Goal: Task Accomplishment & Management: Manage account settings

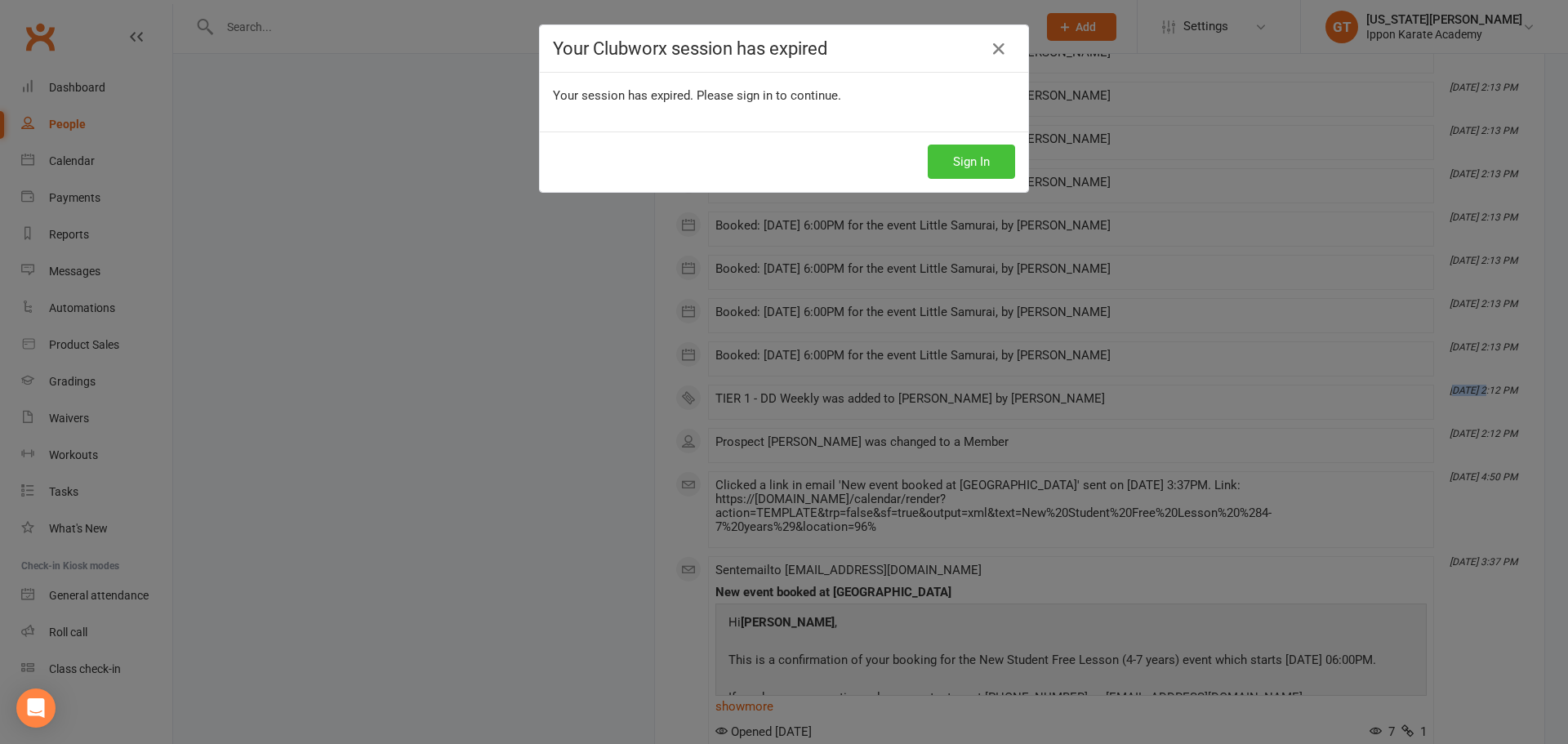
click at [948, 148] on button "Sign In" at bounding box center [971, 161] width 87 height 34
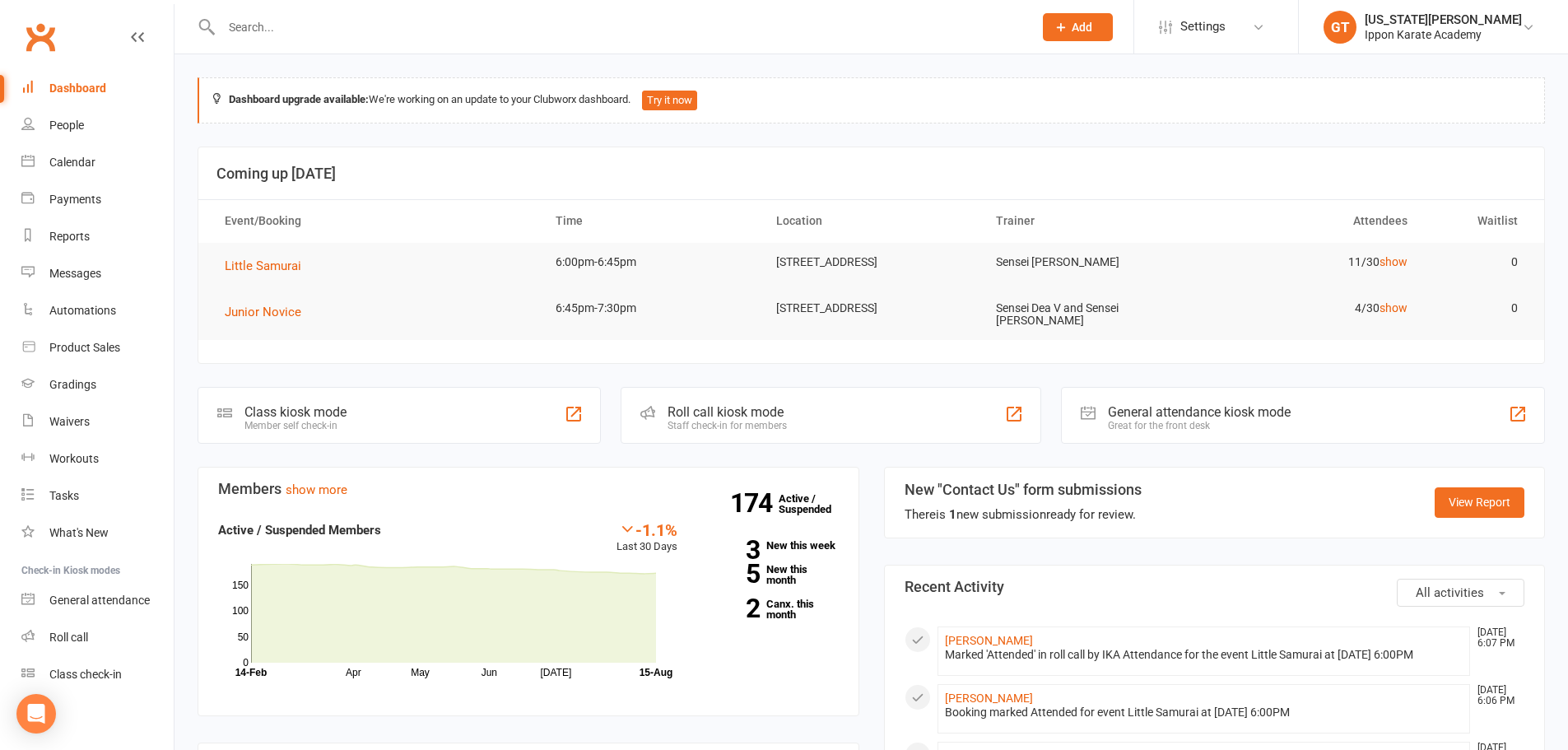
click at [268, 18] on input "text" at bounding box center [619, 26] width 805 height 23
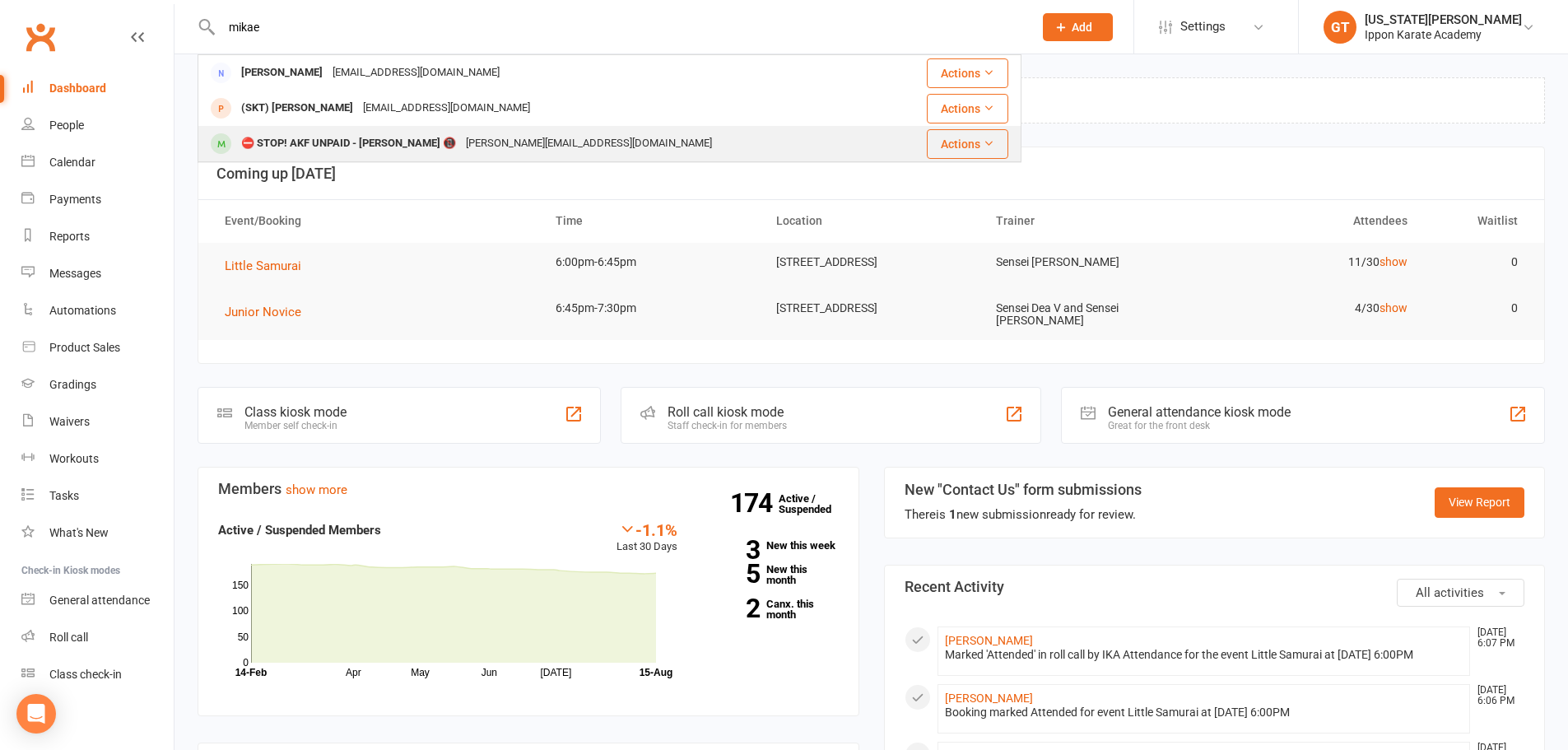
type input "mikae"
click at [273, 139] on div "⛔ STOP! AKF UNPAID - Mikaela Labeikovsky Gimenez 📵" at bounding box center [348, 143] width 224 height 24
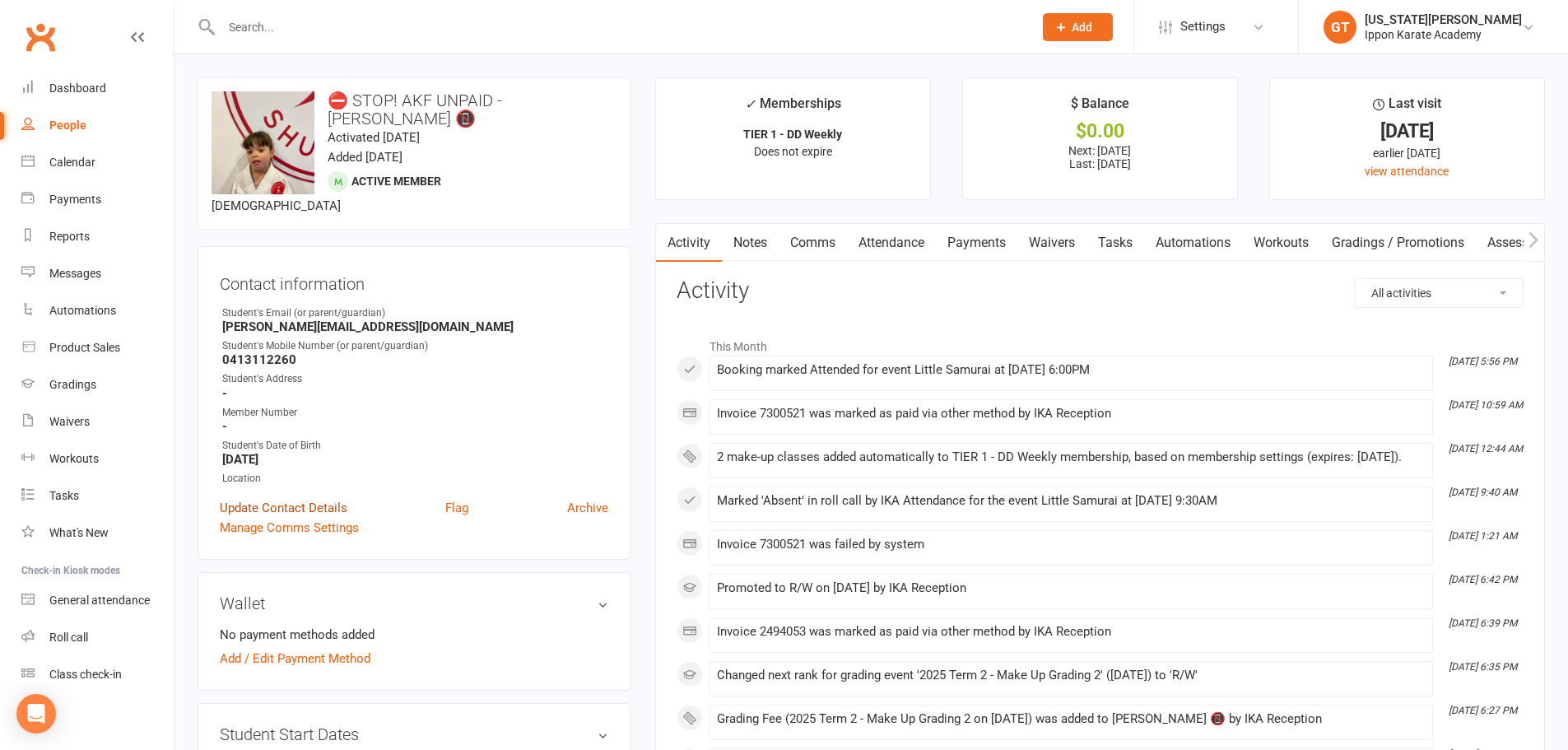
click at [293, 513] on link "Update Contact Details" at bounding box center [283, 508] width 127 height 20
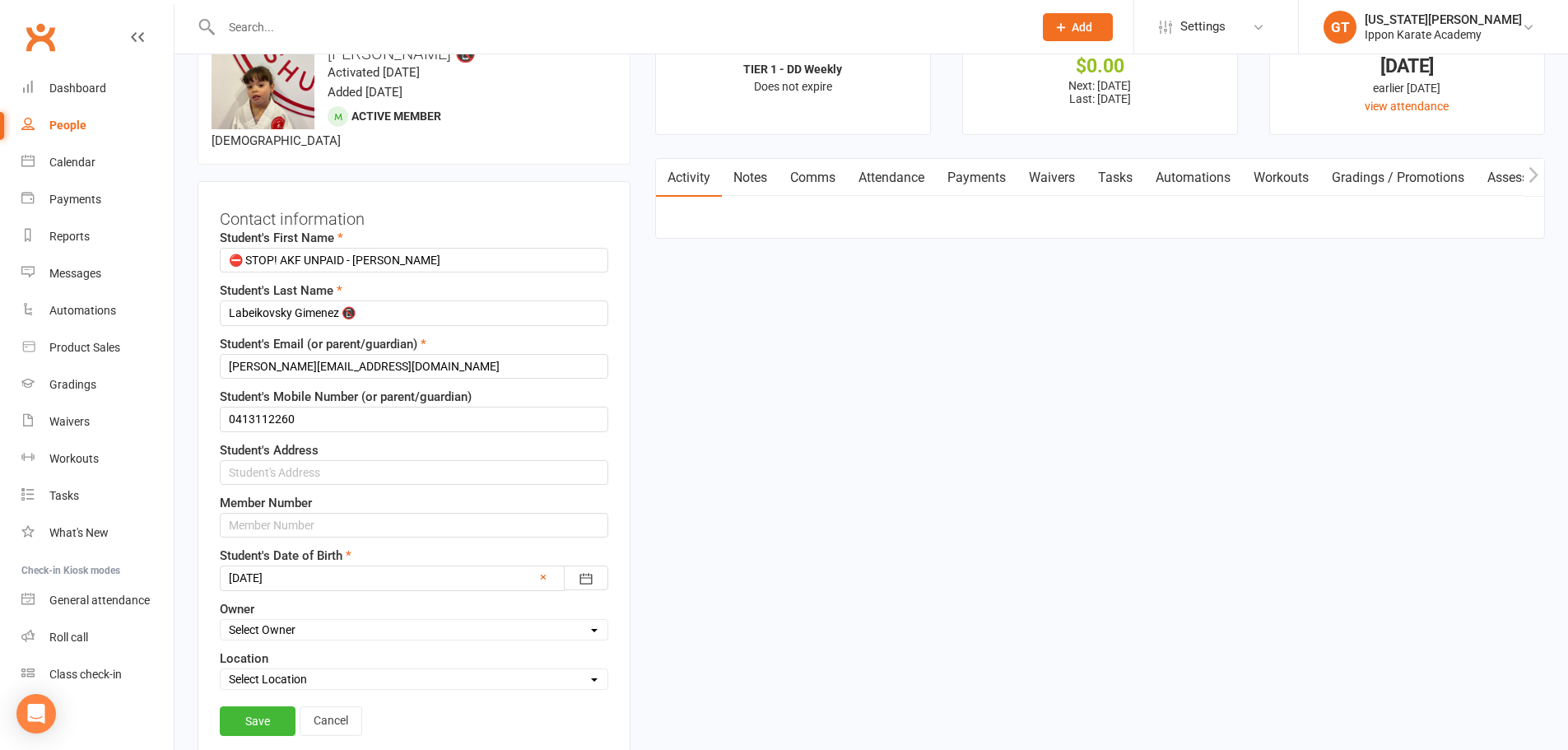
scroll to position [77, 0]
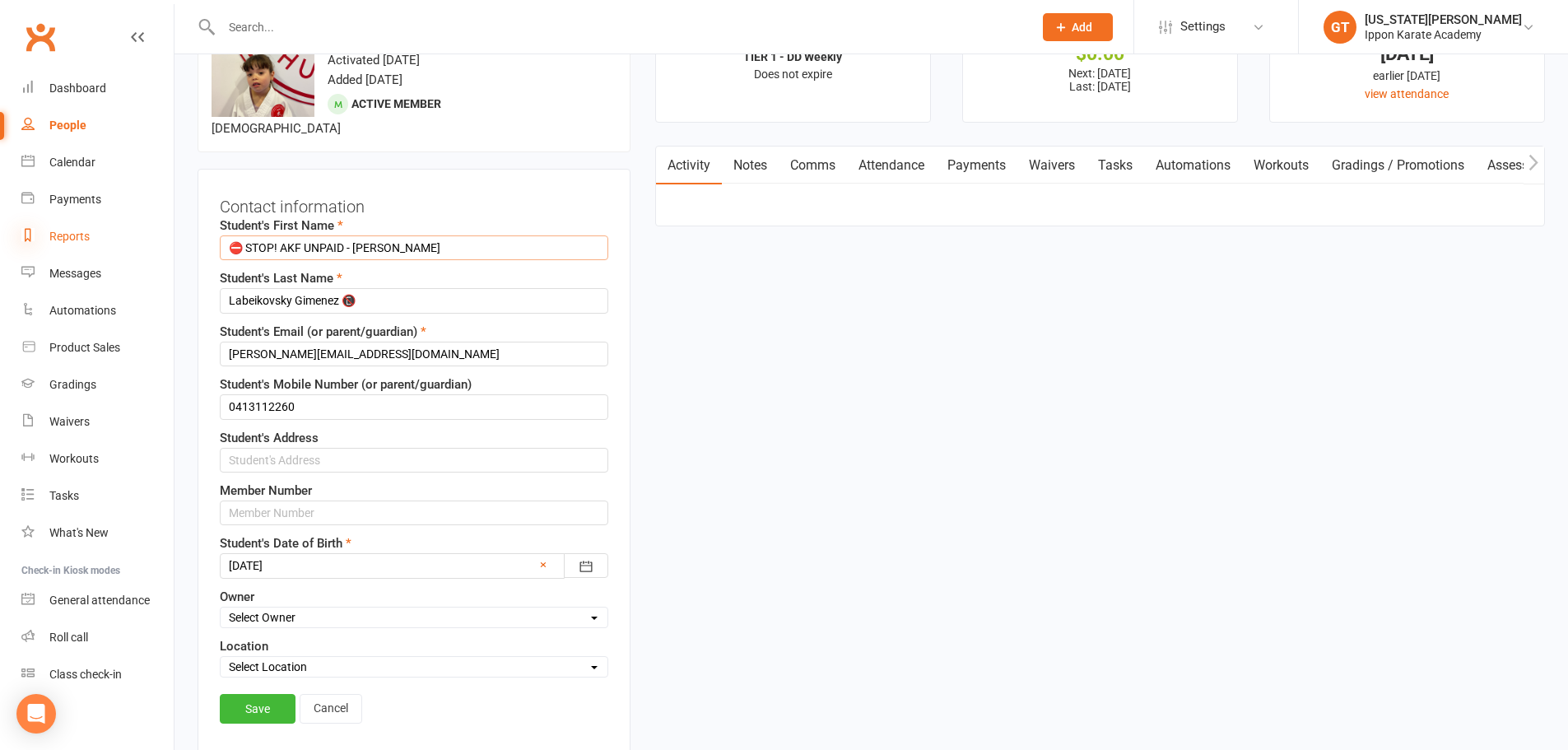
drag, startPoint x: 355, startPoint y: 243, endPoint x: 26, endPoint y: 238, distance: 329.0
type input "Mikaela"
click at [259, 720] on link "Save" at bounding box center [257, 708] width 75 height 30
